Goal: Feedback & Contribution: Leave review/rating

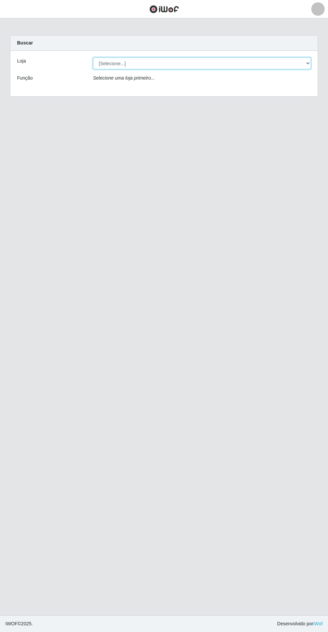
click at [134, 63] on select "[Selecione...] Atacado Vem - Loja 30 Laranjeiras Velha" at bounding box center [202, 63] width 218 height 12
select select "495"
click at [93, 57] on select "[Selecione...] Atacado Vem - Loja 30 Laranjeiras Velha" at bounding box center [202, 63] width 218 height 12
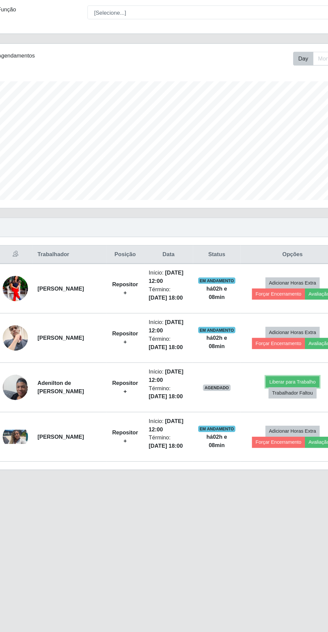
click at [272, 391] on button "Liberar para Trabalho" at bounding box center [266, 392] width 45 height 9
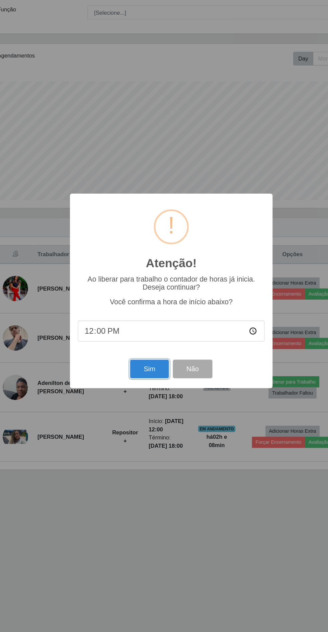
click at [143, 383] on button "Sim" at bounding box center [145, 382] width 32 height 16
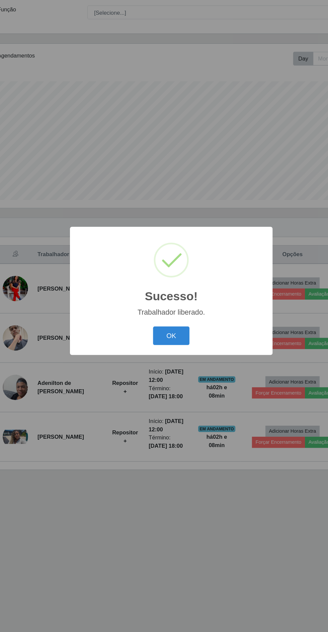
click at [168, 349] on button "OK" at bounding box center [163, 354] width 31 height 16
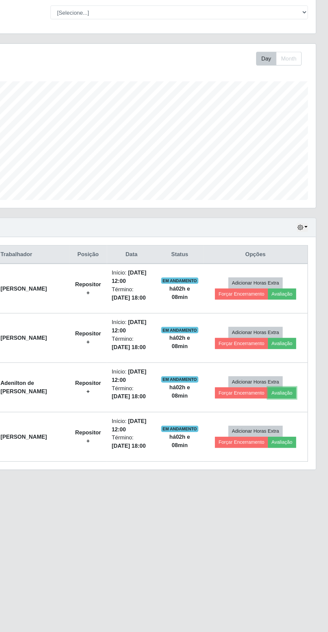
click at [293, 403] on button "Avaliação" at bounding box center [289, 401] width 24 height 9
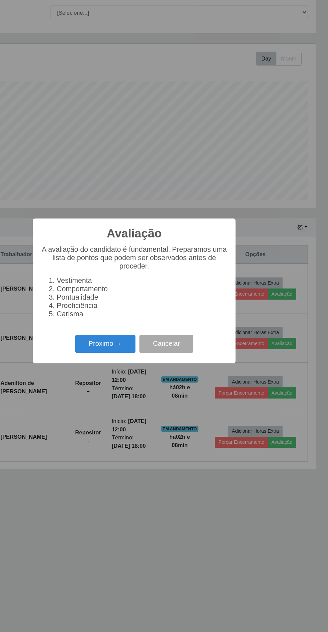
click at [138, 364] on button "Próximo →" at bounding box center [139, 361] width 51 height 16
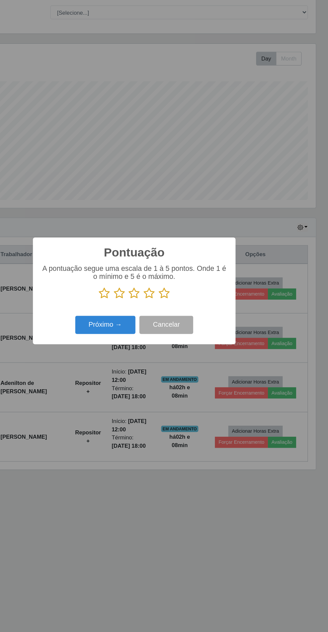
click at [190, 318] on icon at bounding box center [188, 318] width 9 height 10
click at [184, 323] on input "radio" at bounding box center [184, 323] width 0 height 0
click at [141, 348] on button "Próximo →" at bounding box center [139, 345] width 51 height 16
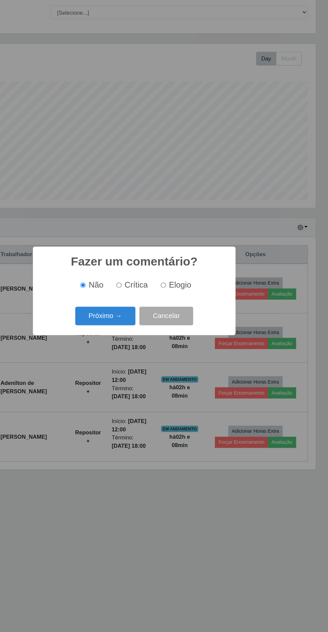
click at [189, 312] on input "Elogio" at bounding box center [188, 311] width 4 height 4
radio input "true"
click at [134, 335] on button "Próximo →" at bounding box center [139, 337] width 51 height 16
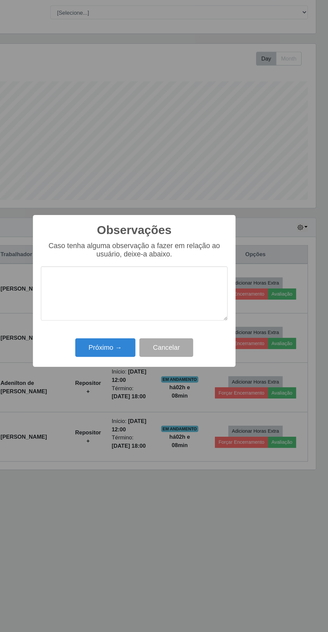
click at [116, 305] on textarea at bounding box center [164, 318] width 158 height 46
type textarea "Excelente atendimento"
click at [143, 357] on button "Próximo →" at bounding box center [139, 364] width 51 height 16
